Goal: Information Seeking & Learning: Learn about a topic

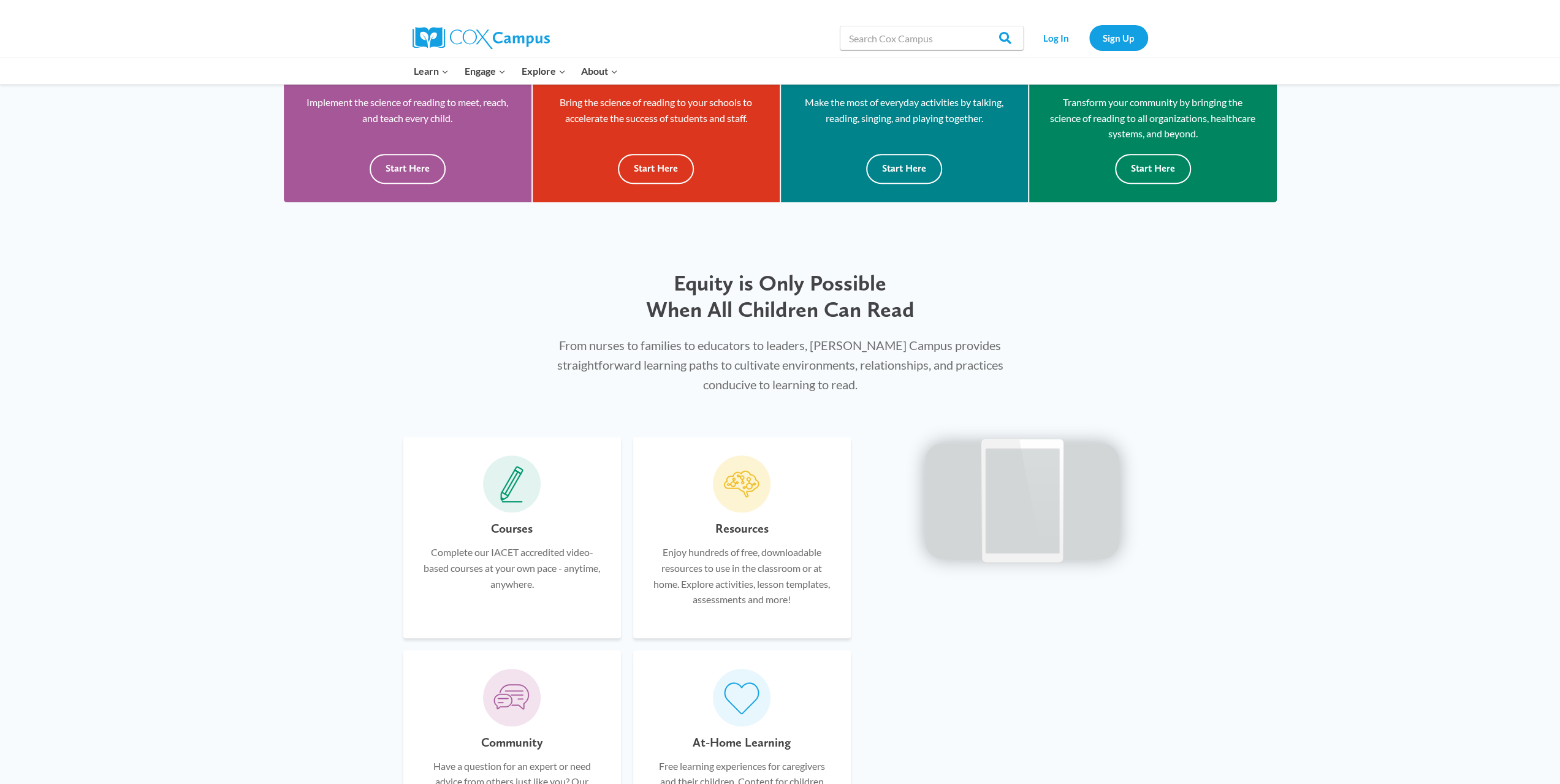
scroll to position [735, 0]
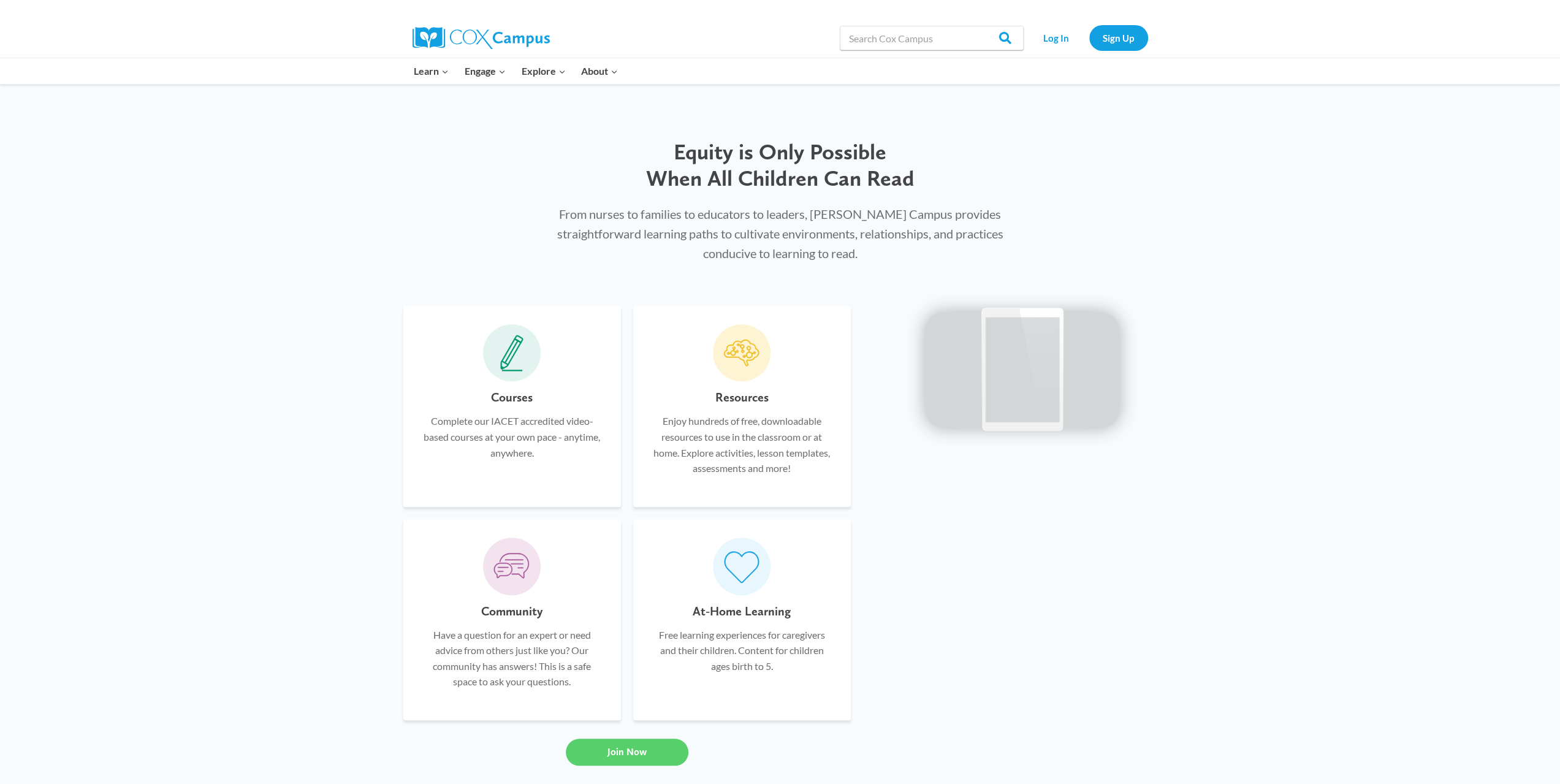
click at [500, 387] on div "Courses Complete our IACET accredited video-based courses at your own pace - an…" at bounding box center [512, 406] width 218 height 201
click at [516, 438] on p "Complete our IACET accredited video-based courses at your own pace - anytime, a…" at bounding box center [512, 436] width 181 height 47
click at [522, 352] on icon at bounding box center [512, 353] width 23 height 37
click at [516, 383] on div "Courses Complete our IACET accredited video-based courses at your own pace - an…" at bounding box center [512, 406] width 218 height 201
click at [460, 160] on link "Early Care and Learning" at bounding box center [478, 158] width 143 height 23
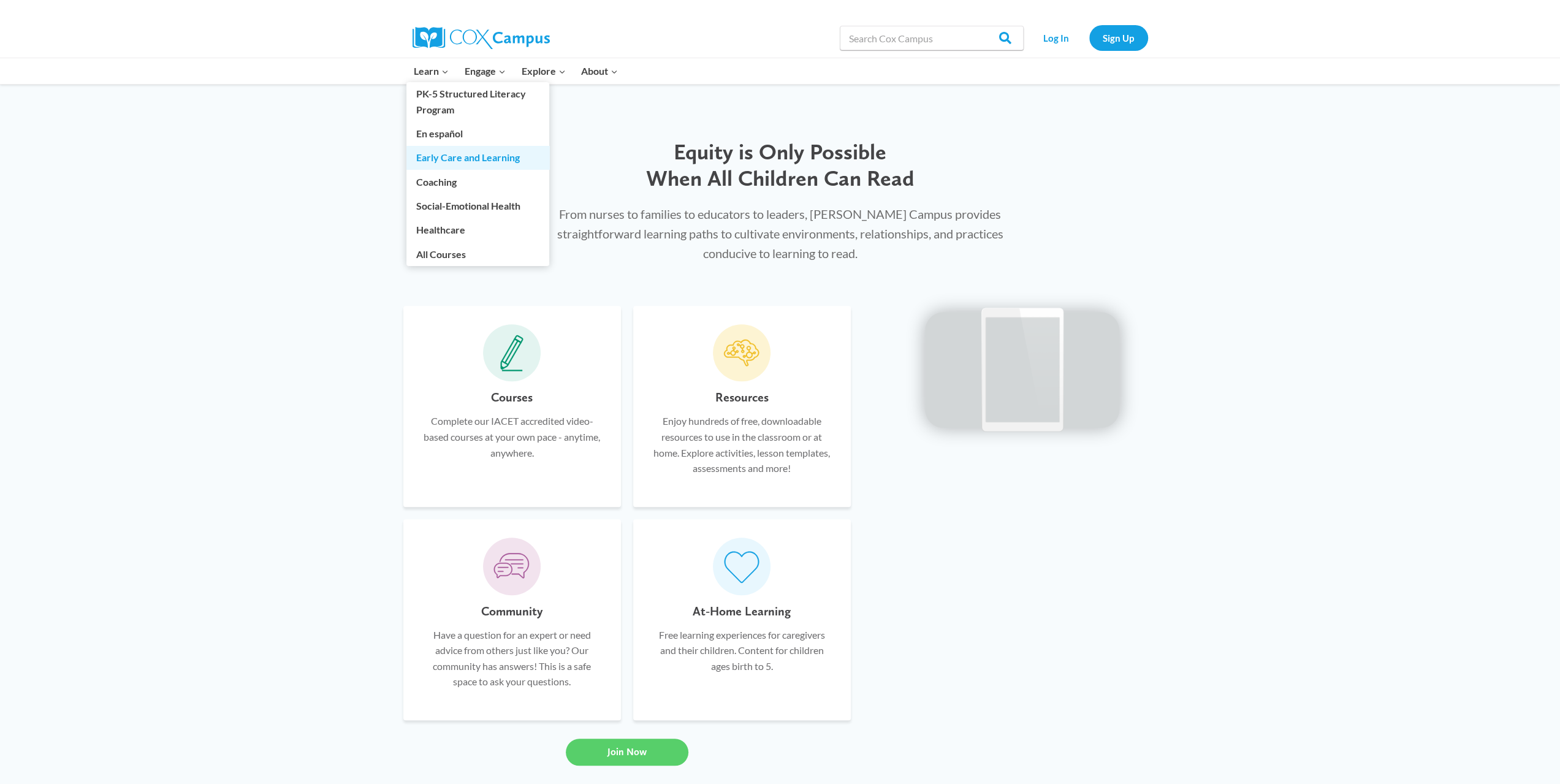
click at [490, 156] on link "Early Care and Learning" at bounding box center [478, 158] width 143 height 23
click at [453, 163] on link "Early Care and Learning" at bounding box center [478, 158] width 143 height 23
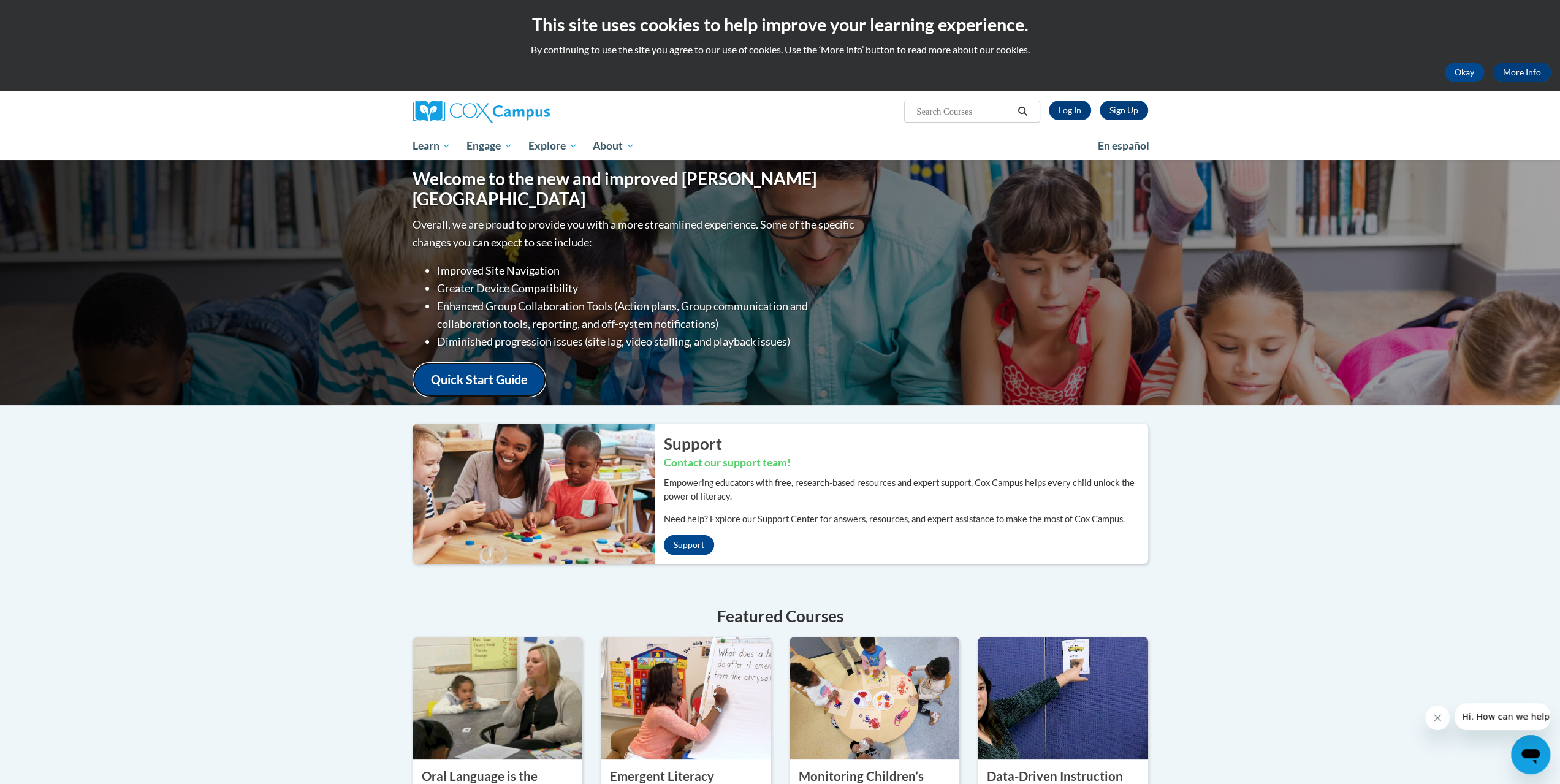
click at [519, 366] on link "Quick Start Guide" at bounding box center [480, 379] width 134 height 35
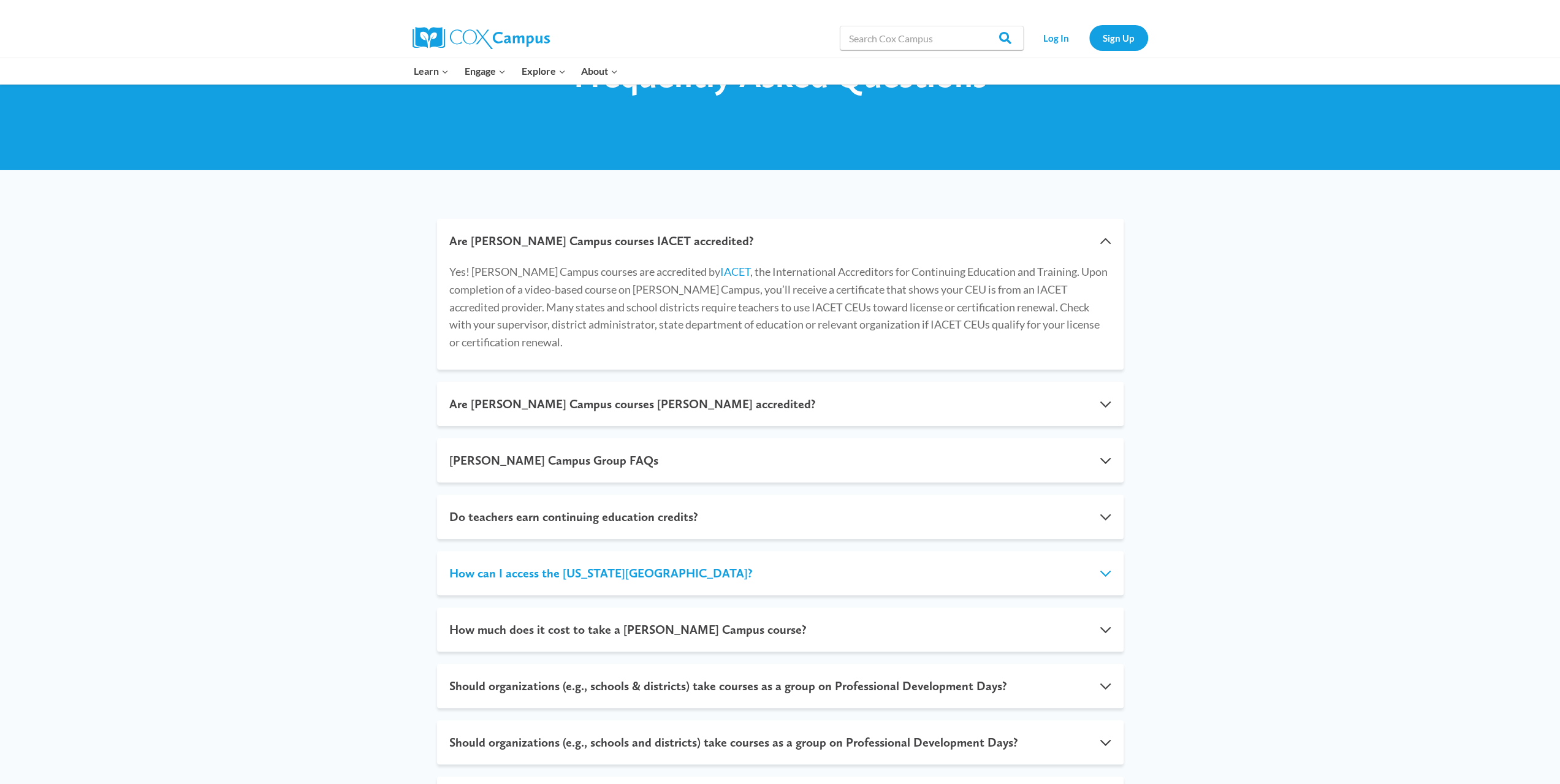
scroll to position [123, 0]
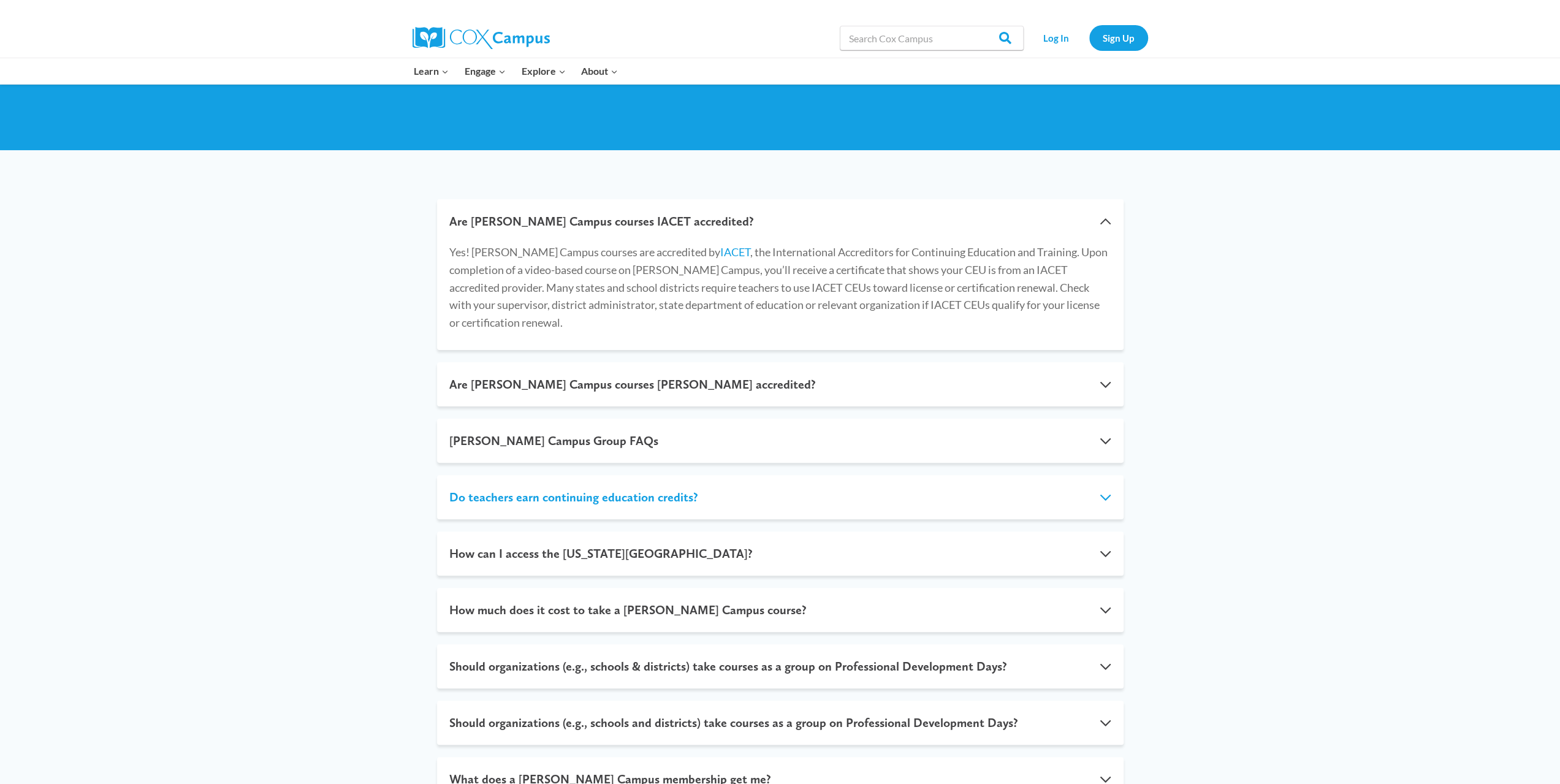
click at [567, 483] on button "Do teachers earn continuing education credits?" at bounding box center [780, 497] width 687 height 44
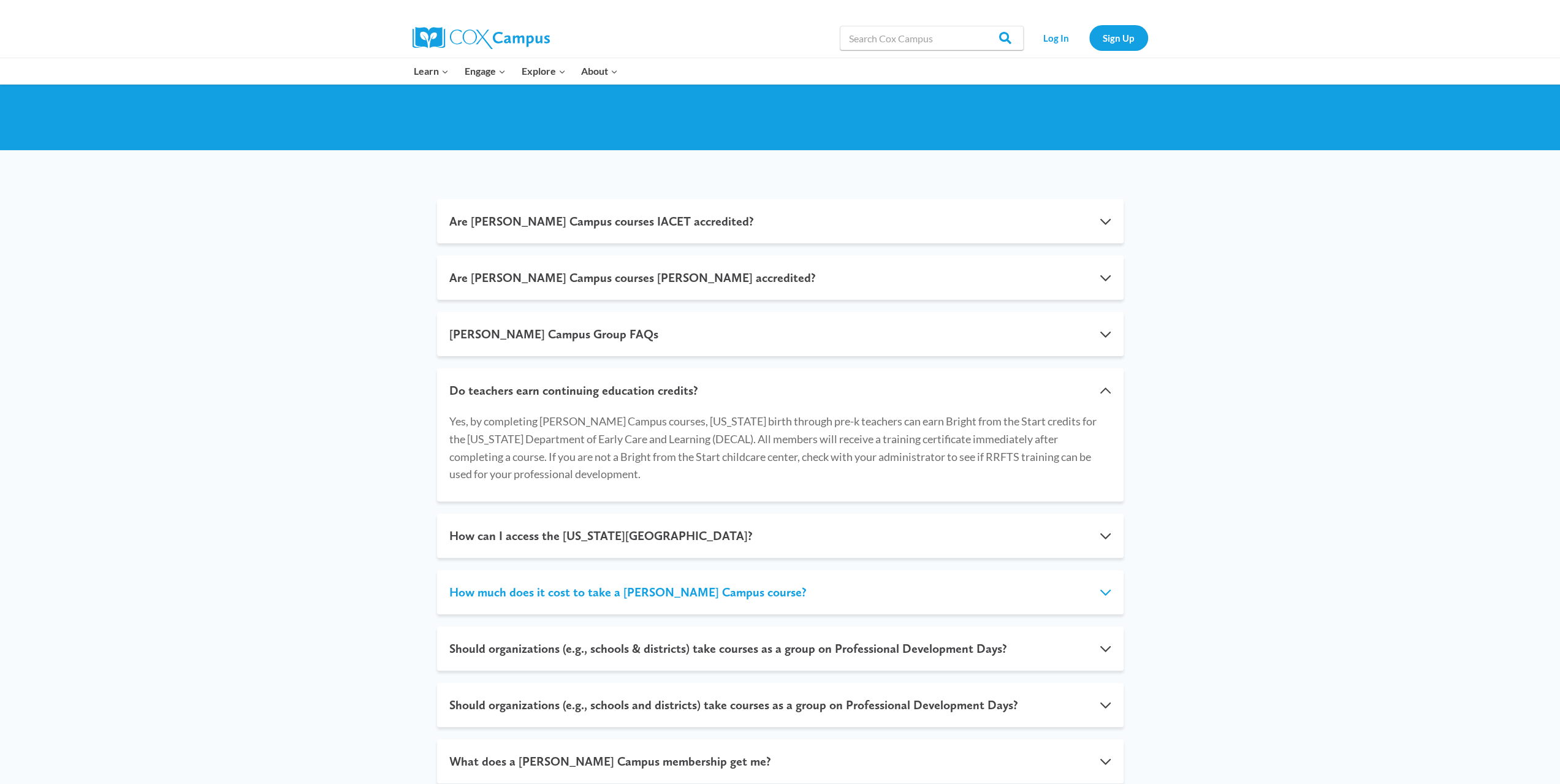
click at [607, 593] on button "How much does it cost to take a Cox Campus course?" at bounding box center [780, 592] width 687 height 44
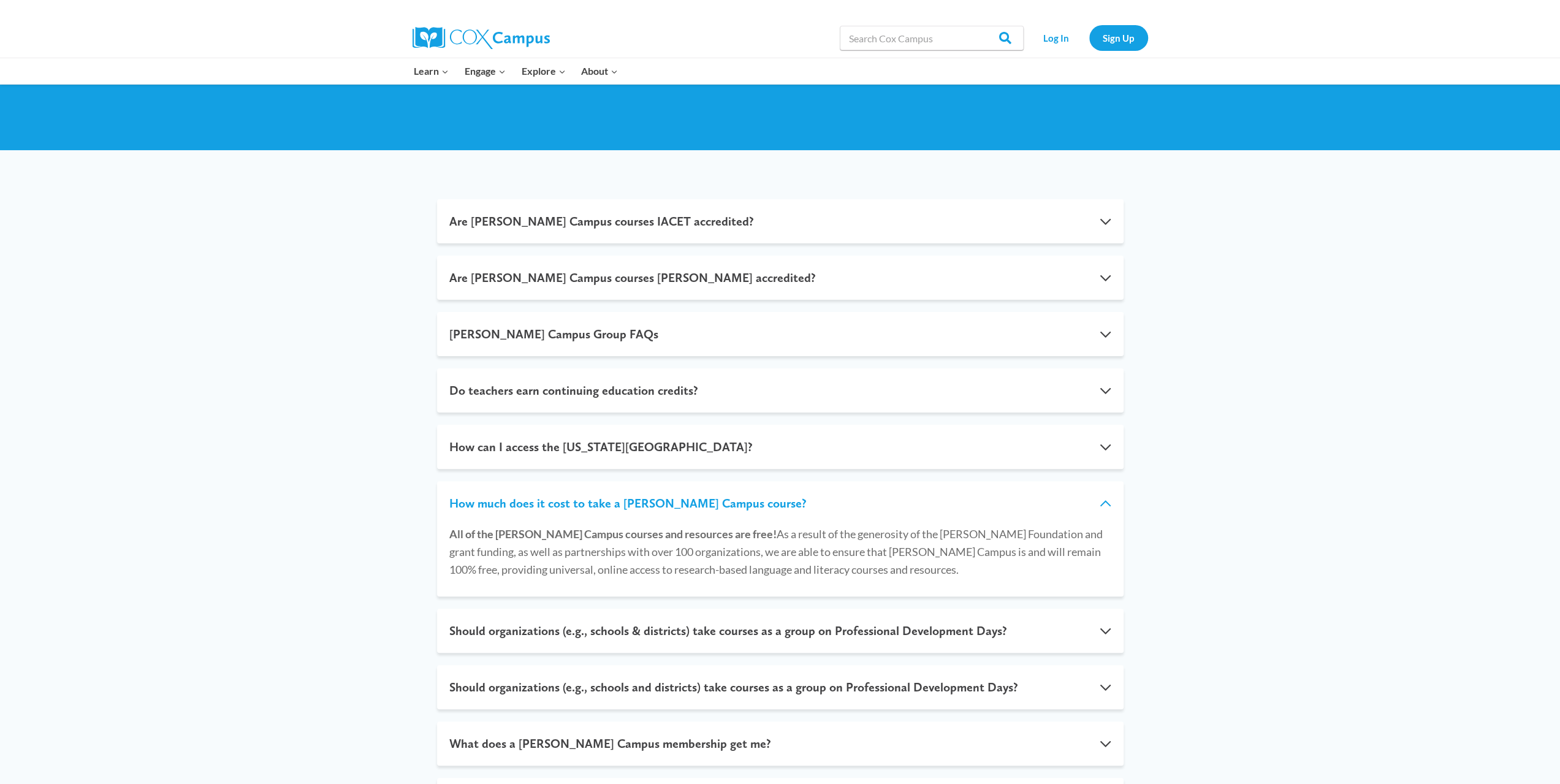
scroll to position [245, 0]
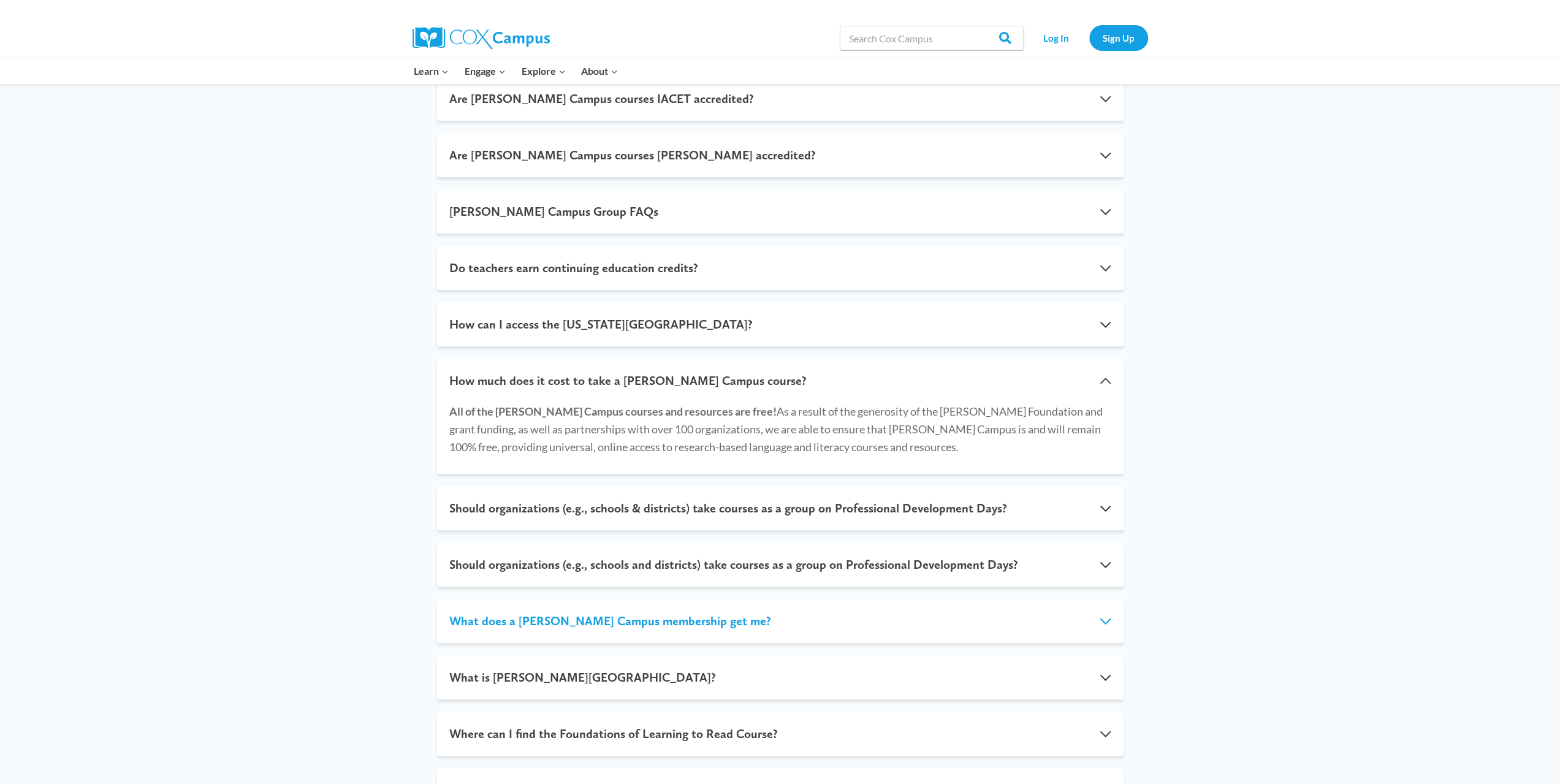
click at [667, 627] on button "What does a Cox Campus membership get me?" at bounding box center [780, 621] width 687 height 44
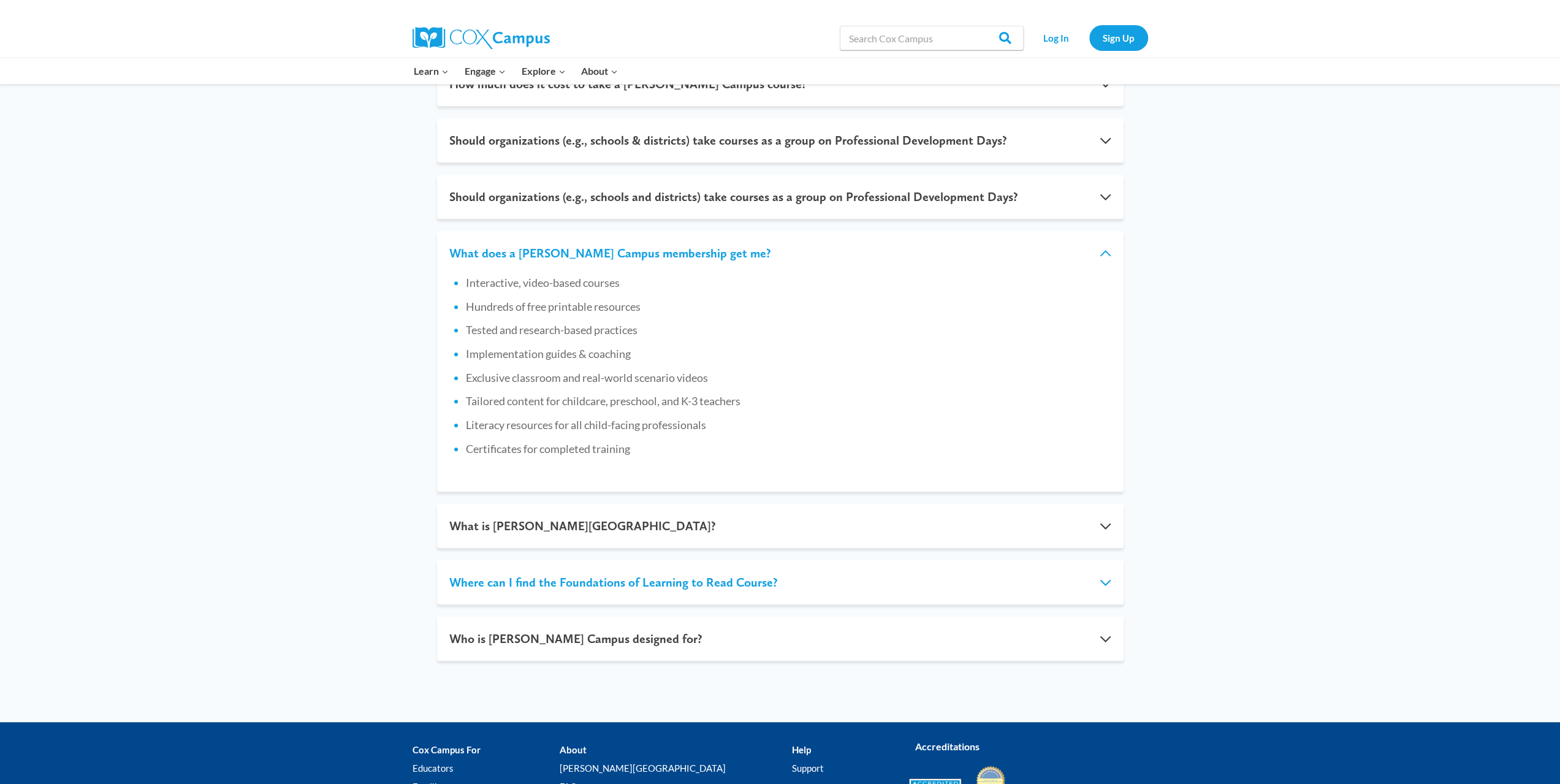
scroll to position [552, 0]
